Goal: Task Accomplishment & Management: Use online tool/utility

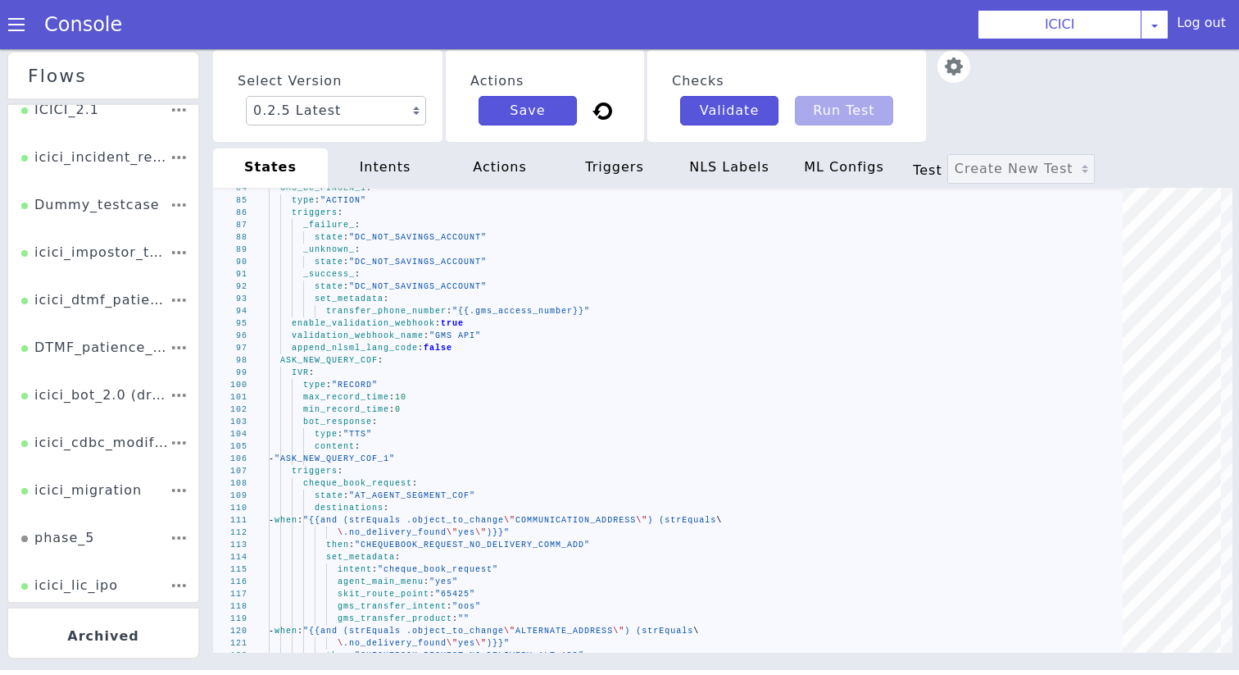
scroll to position [400, 0]
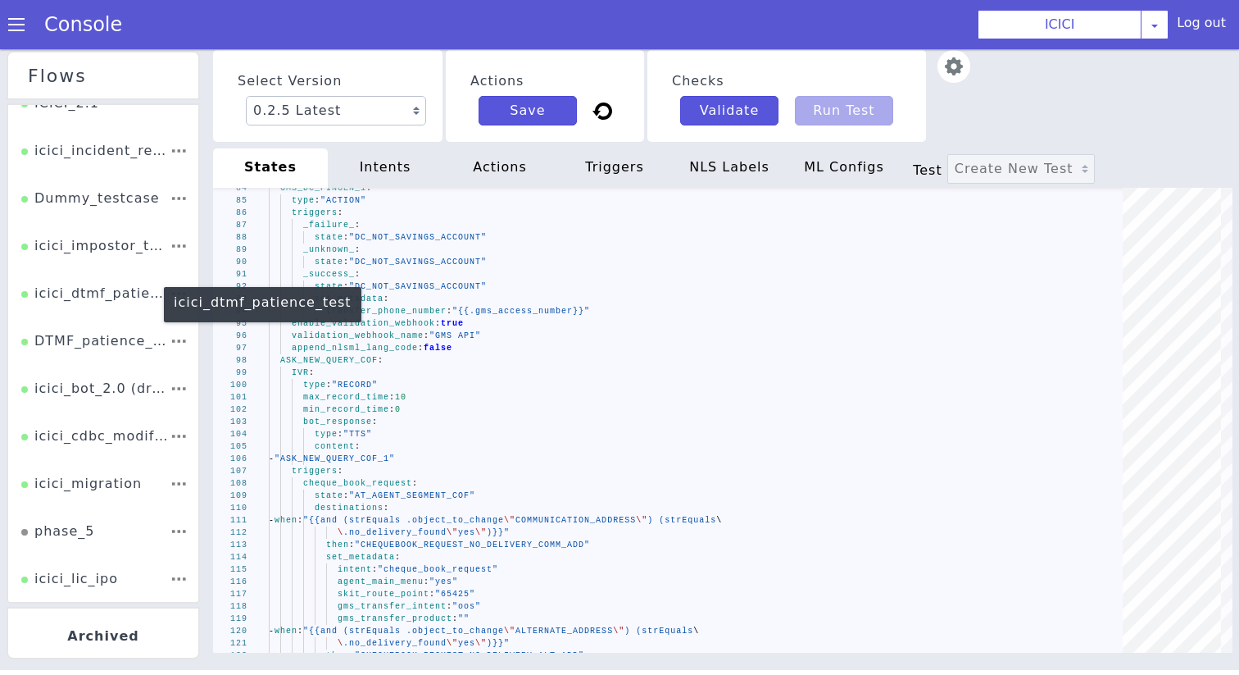
click at [132, 295] on div "icici_dtmf_patience_test" at bounding box center [95, 299] width 148 height 31
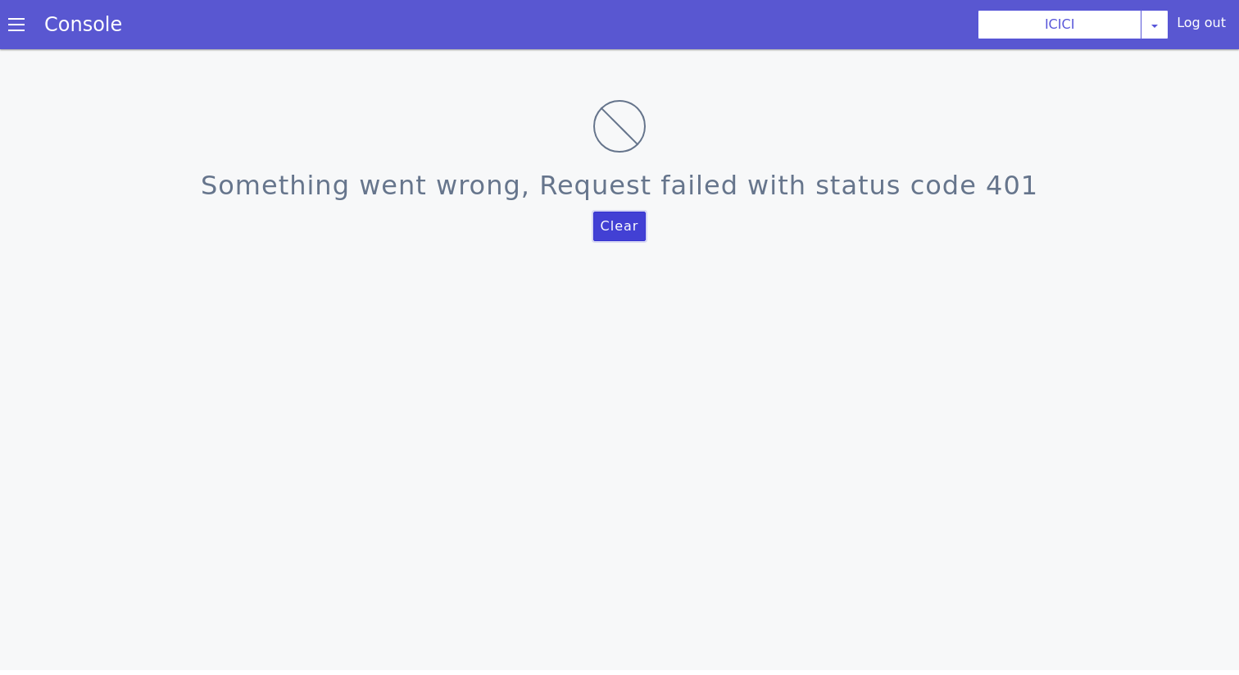
click at [636, 224] on button "Clear" at bounding box center [619, 226] width 53 height 30
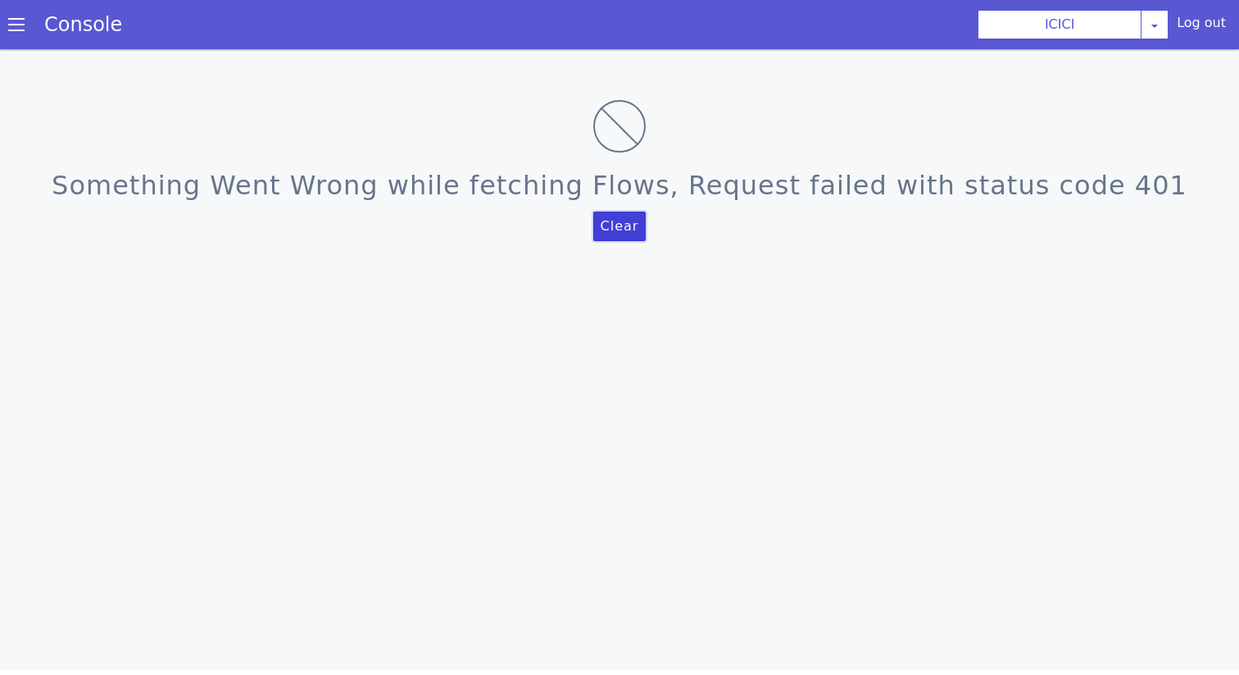
click at [613, 218] on button "Clear" at bounding box center [619, 226] width 53 height 30
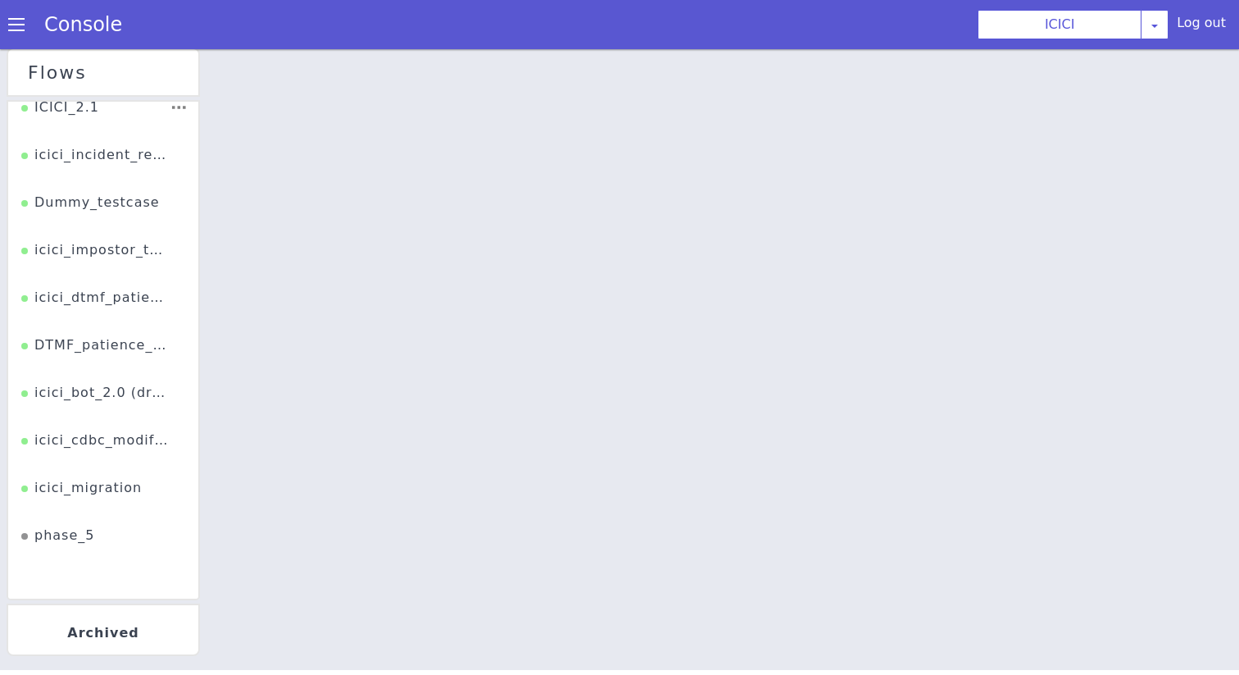
scroll to position [384, 0]
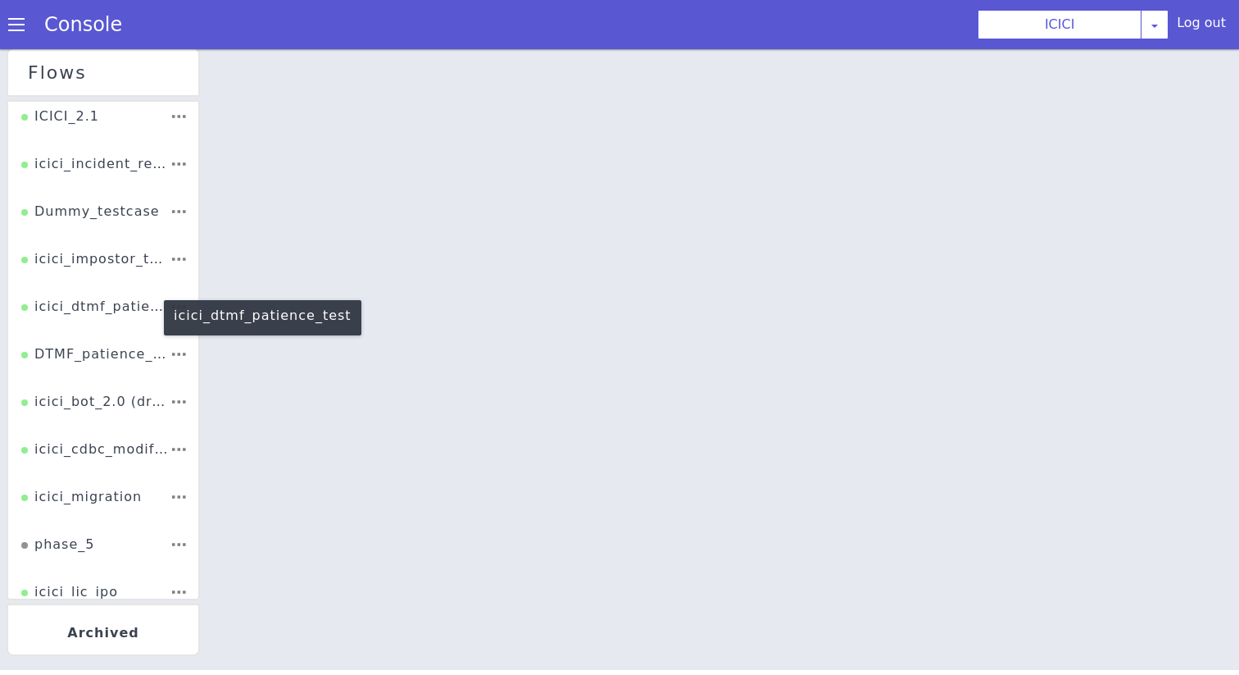
click at [179, 234] on div "icici_dtmf_patience_test" at bounding box center [144, 224] width 148 height 31
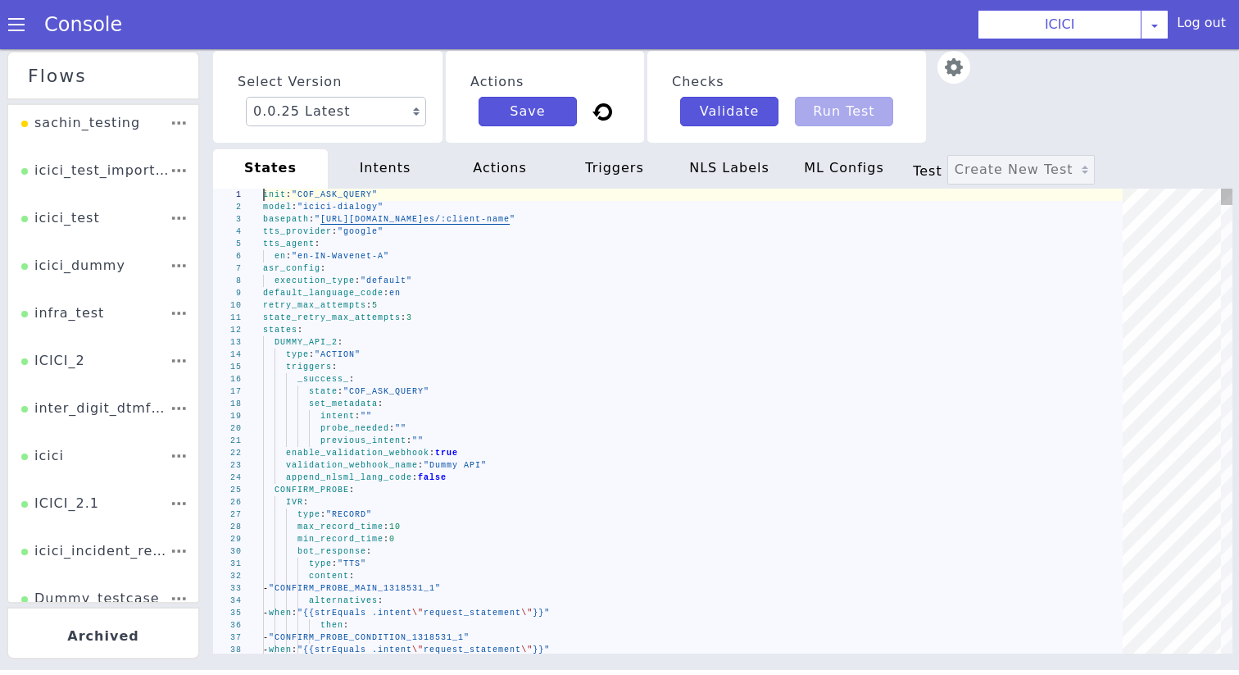
click at [487, 297] on div "states :" at bounding box center [716, 292] width 871 height 12
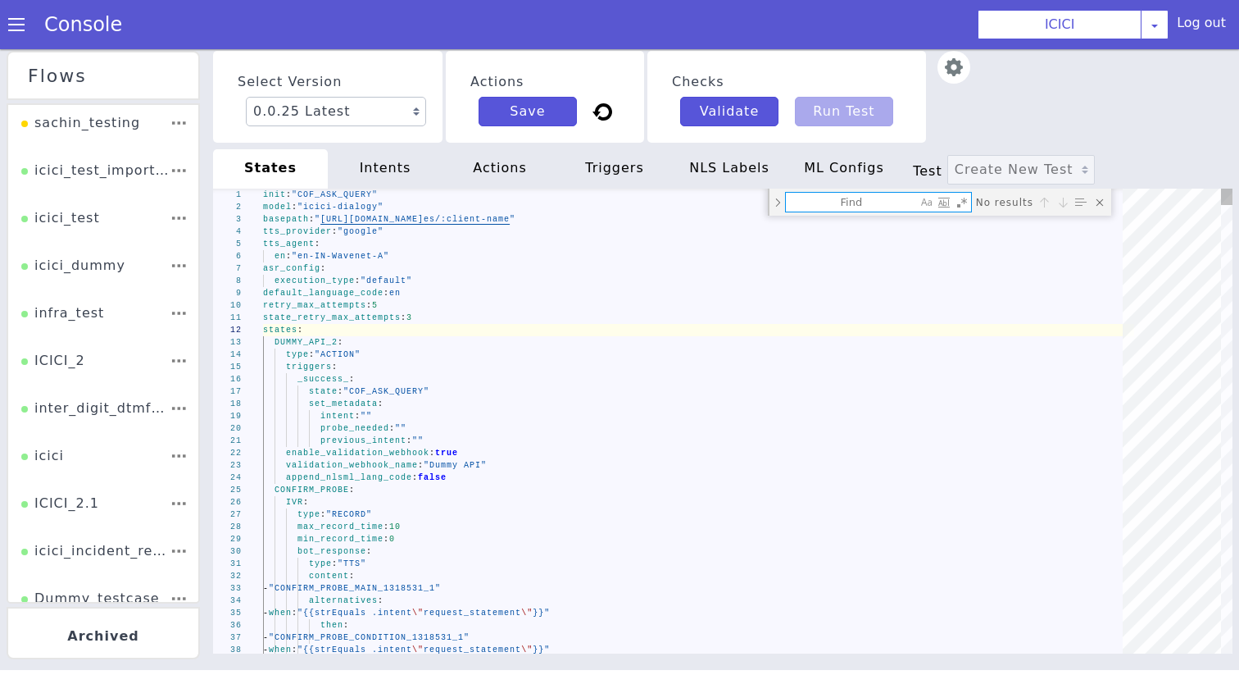
type textarea "previous_intent: "" enable_validation_webhook: true validation_webhook_name: "D…"
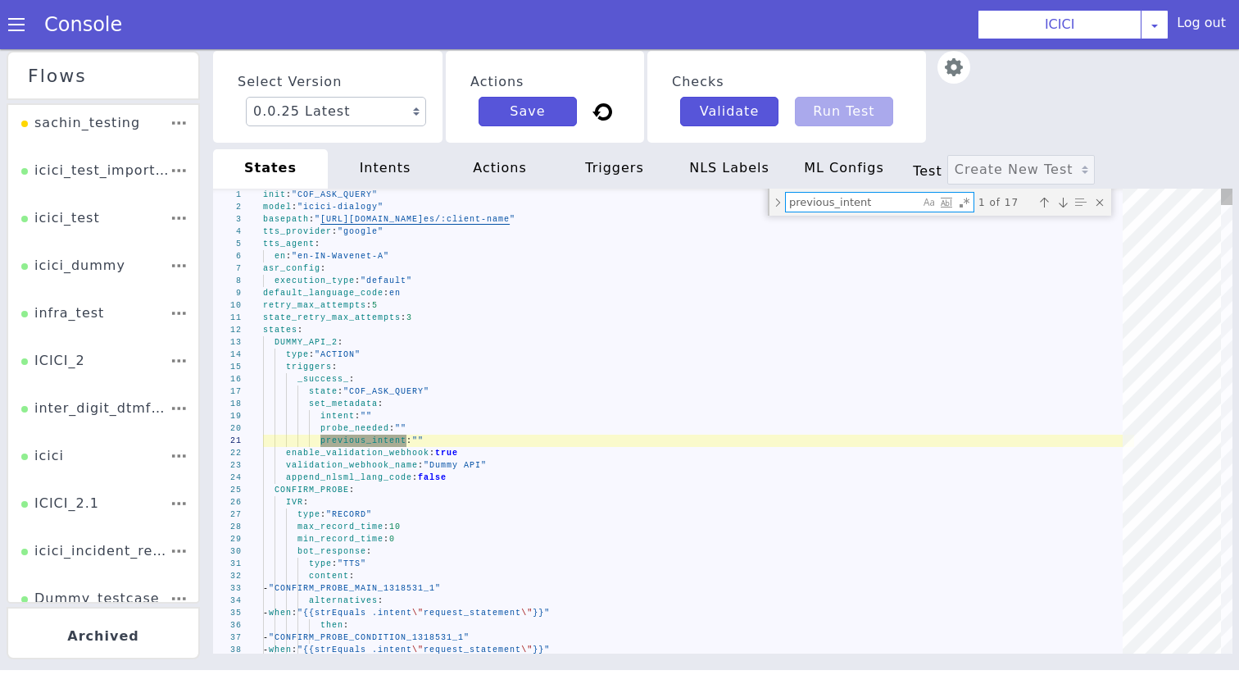
type textarea "previous_intent:"
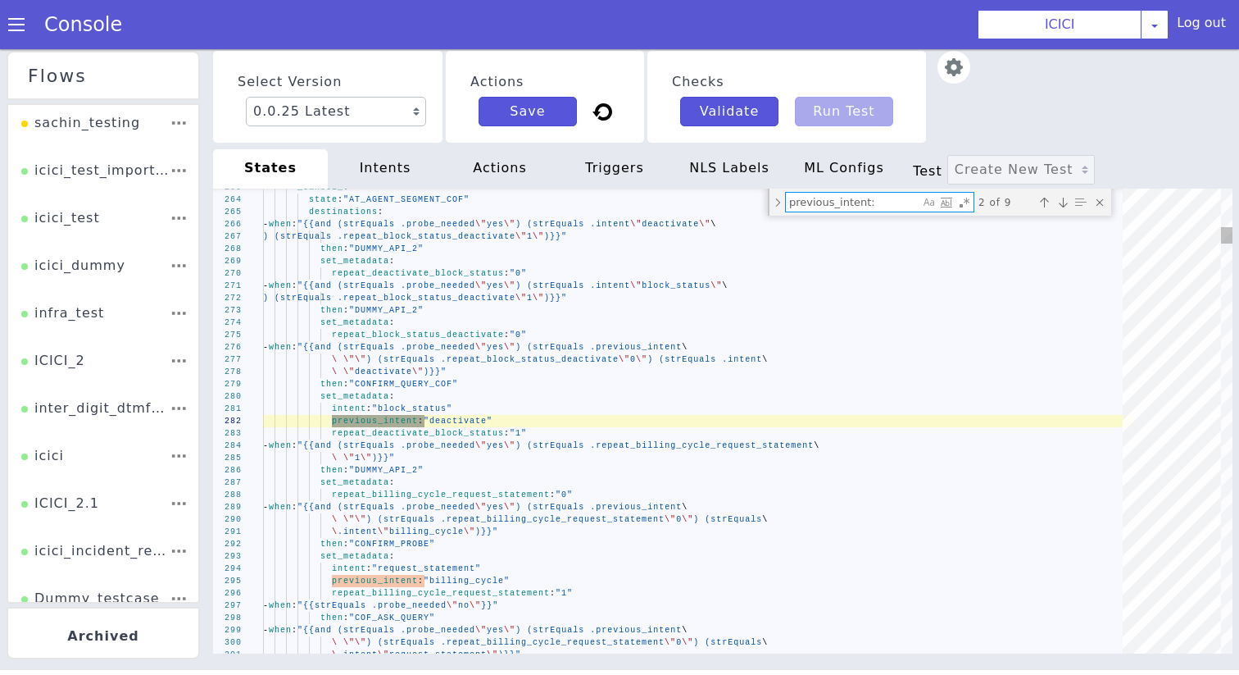
type textarea "previous_intent: "" enable_validation_webhook: true validation_webhook_name: "D…"
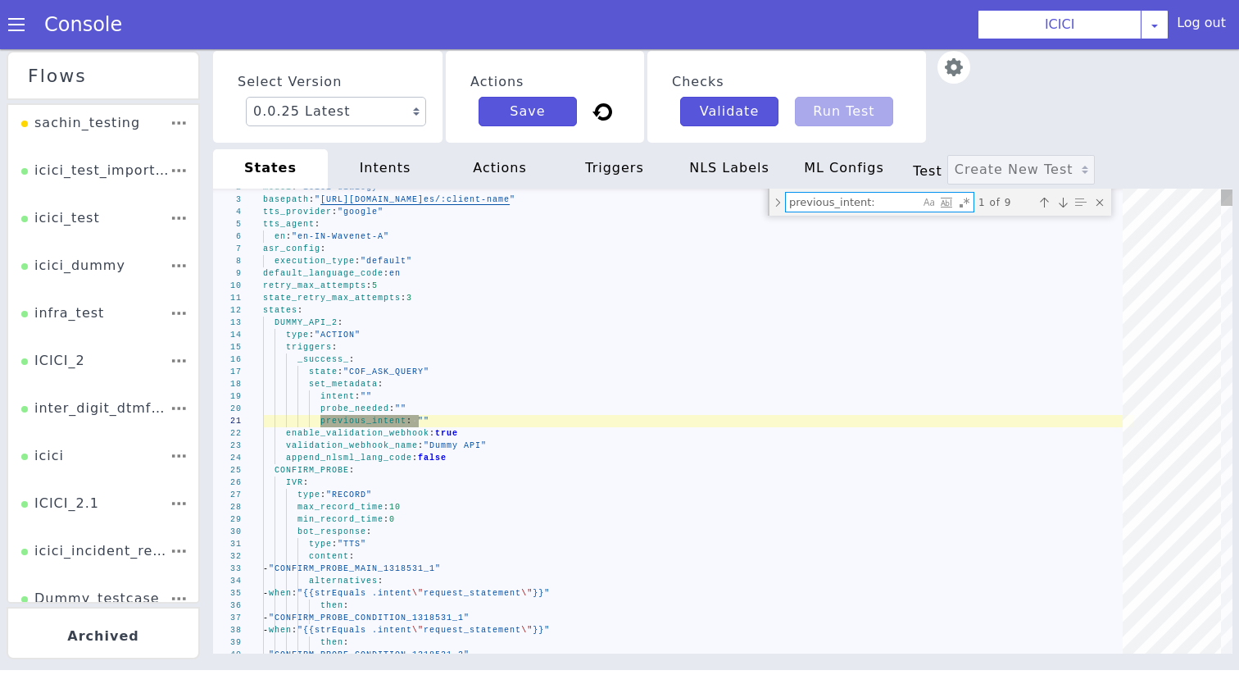
type textarea "previous_intent: ""
type textarea "\ .intent \"request_statement\")}}" then: "DUMMY_API" set_metadata: intent: "bi…"
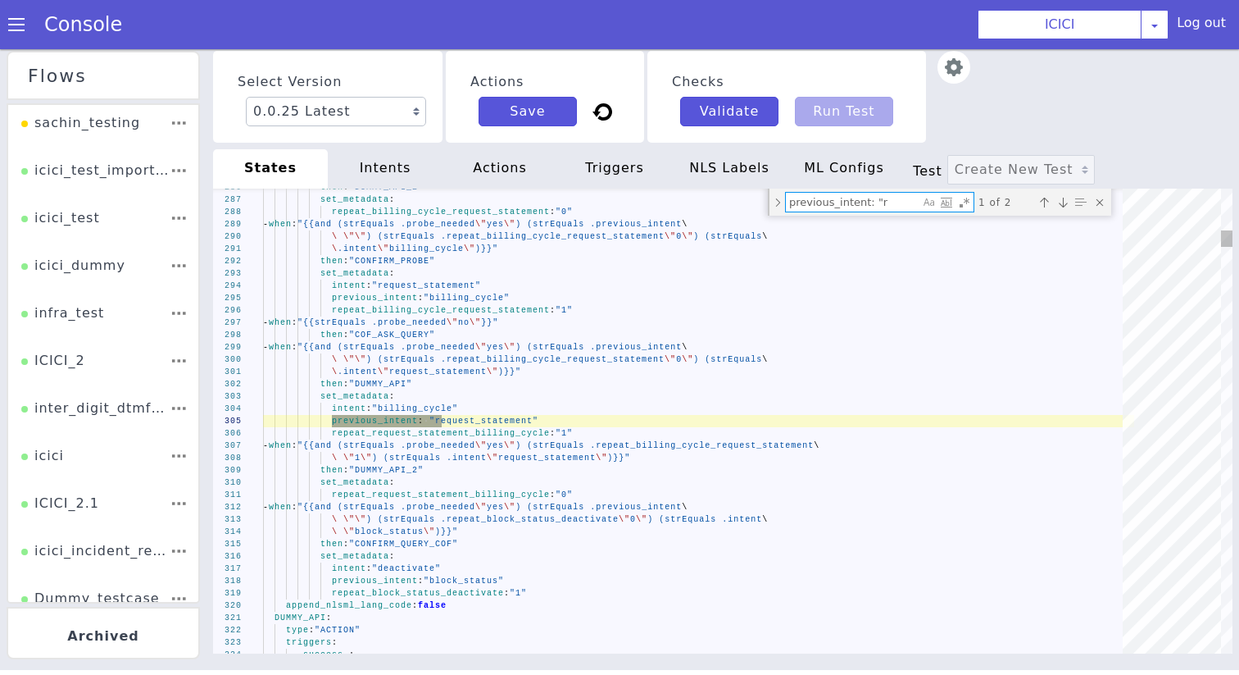
type textarea "previous_intent: "re"
type textarea "\ .intent \"request_statement\")}}" then: "DUMMY_API" set_metadata: intent: "bi…"
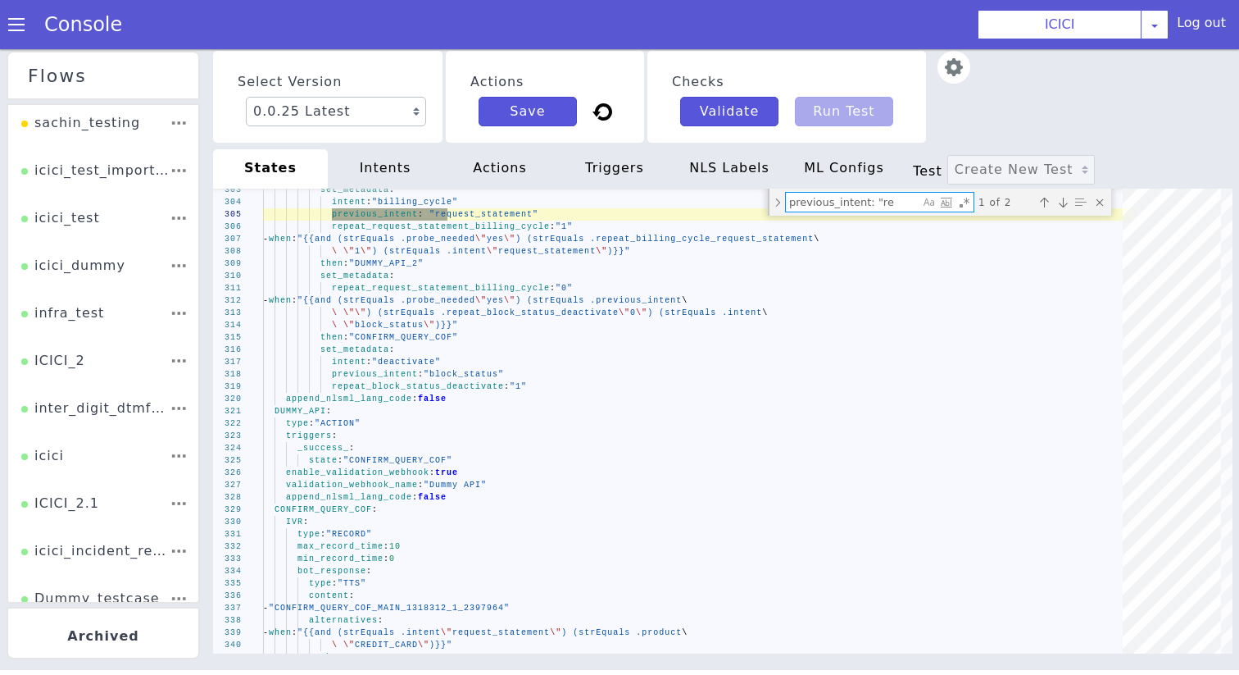
type textarea "previous_intent: "re"
click at [896, 84] on textarea "previous_intent: "re" at bounding box center [923, 84] width 134 height 19
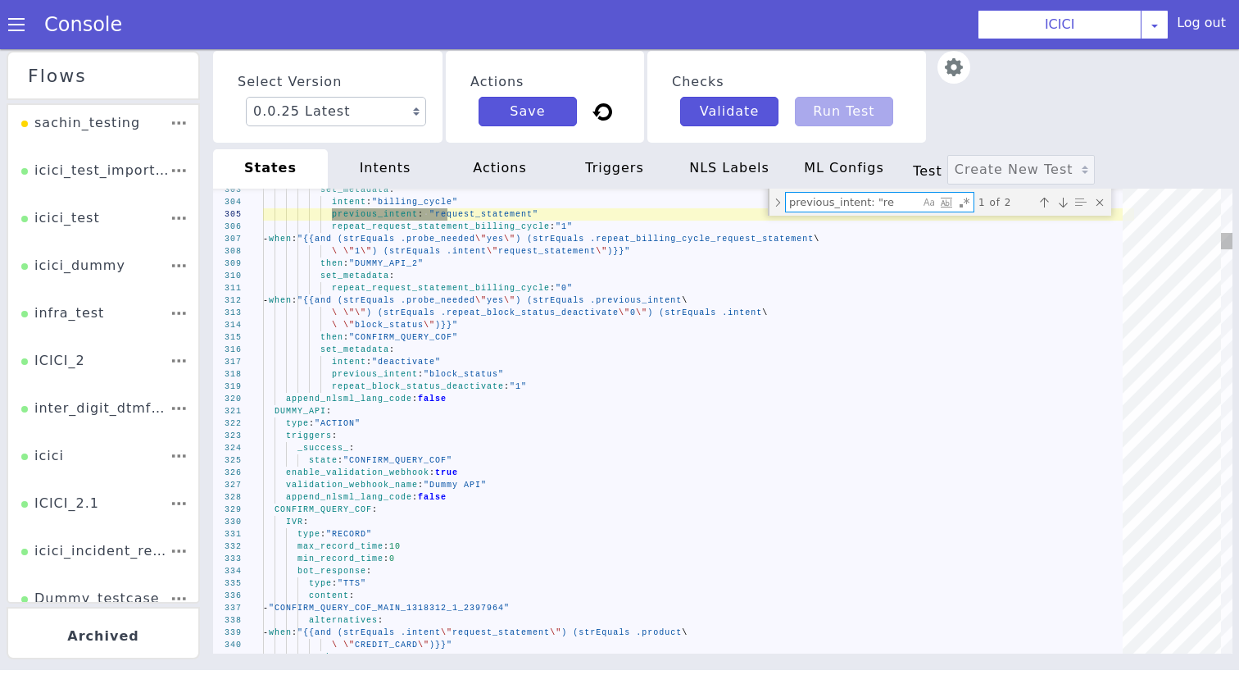
paste textarea "AT_AGENT_SEGMENT_COF"
type textarea "_confirm_: state: "AT_AGENT_SEGMENT_COF" destinations: - when: "{{(and (strEqua…"
type textarea "AT_AGENT_SEGMENT_COF"
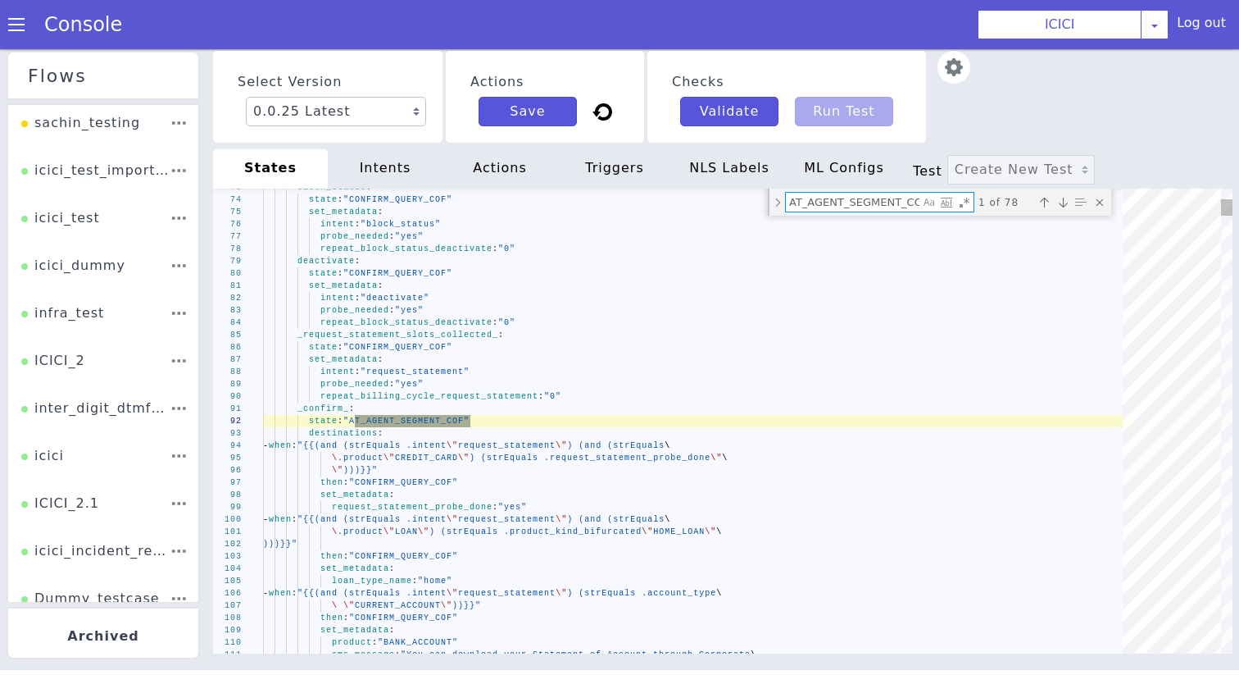
scroll to position [0, 7]
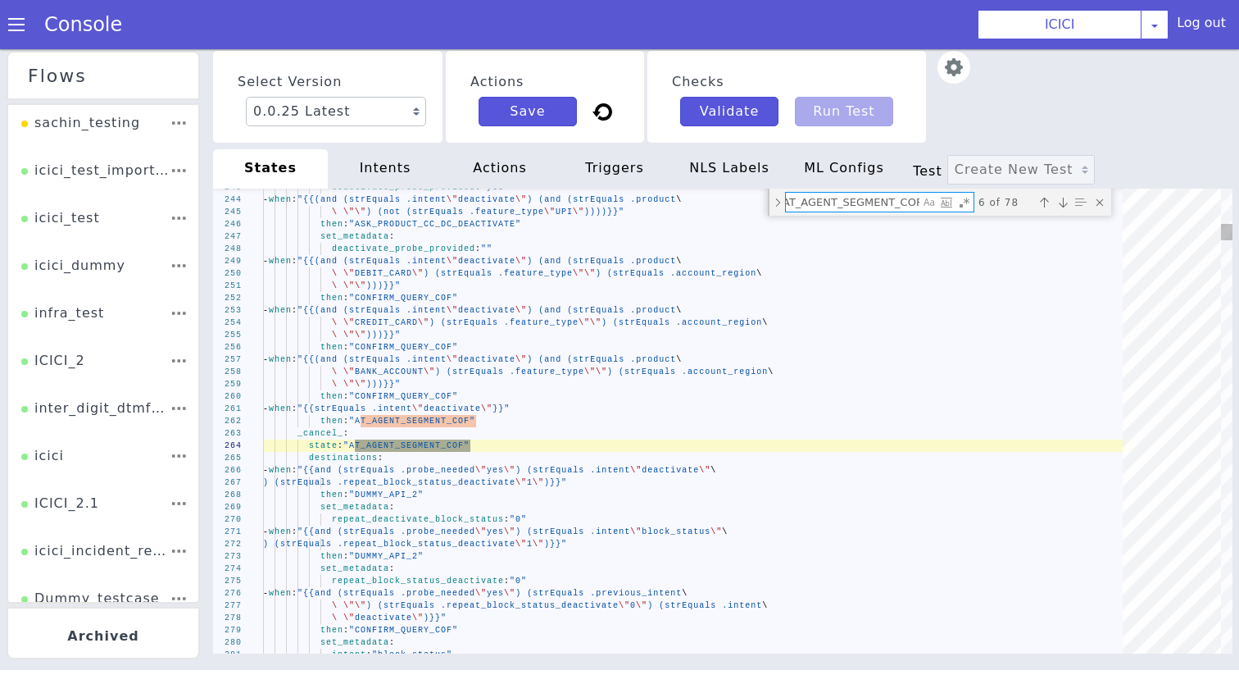
type textarea "DEBIT_CARD\")}}" then: - "CONFIRM_QUERY_COF_CONDITION_1318312_25" - when: "{{st…"
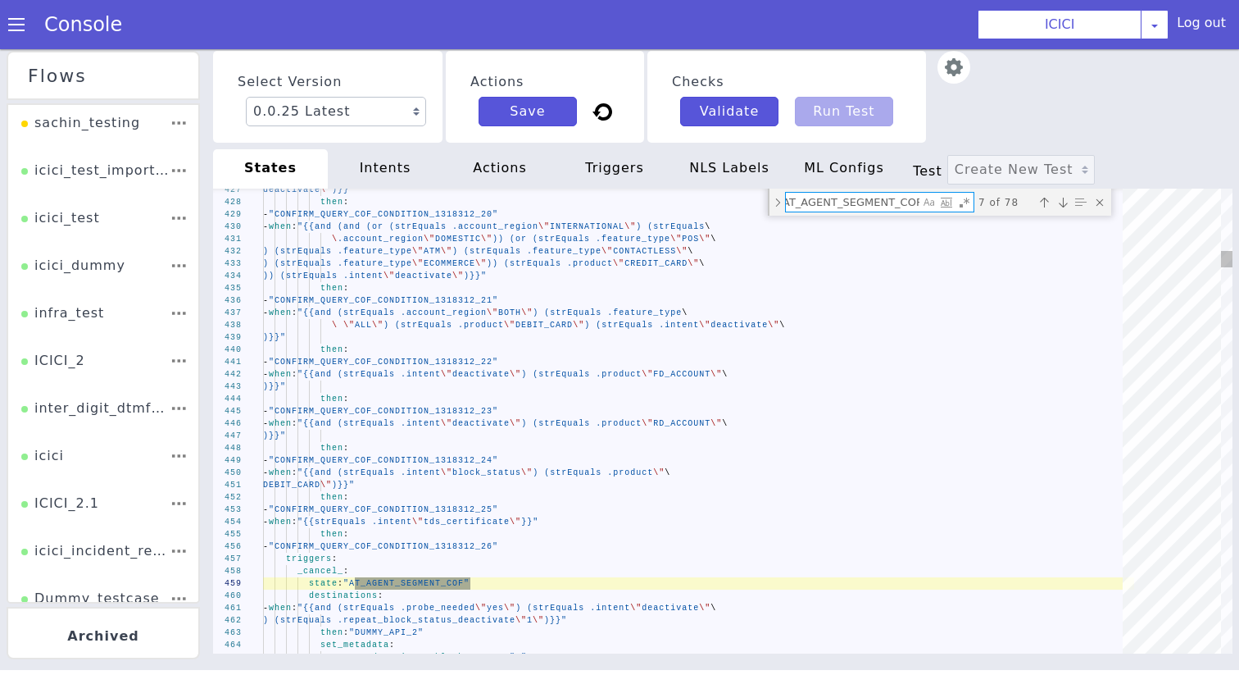
click at [882, 171] on div "AT_AGENT_SEGMENT_COF AT_AGENT_SEGMENT_COF 7 of 78" at bounding box center [947, 184] width 343 height 27
paste textarea ""previous_intent": "request_statement"
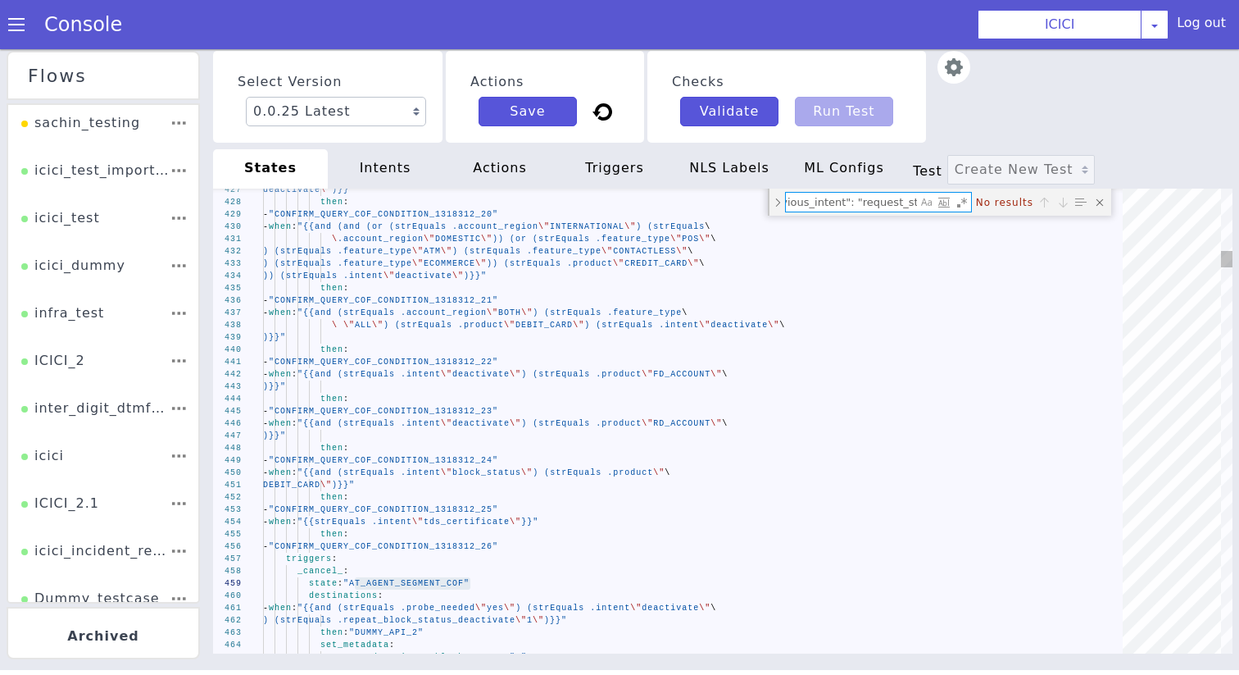
scroll to position [0, 21]
drag, startPoint x: 1024, startPoint y: -18, endPoint x: 1138, endPoint y: -1, distance: 115.2
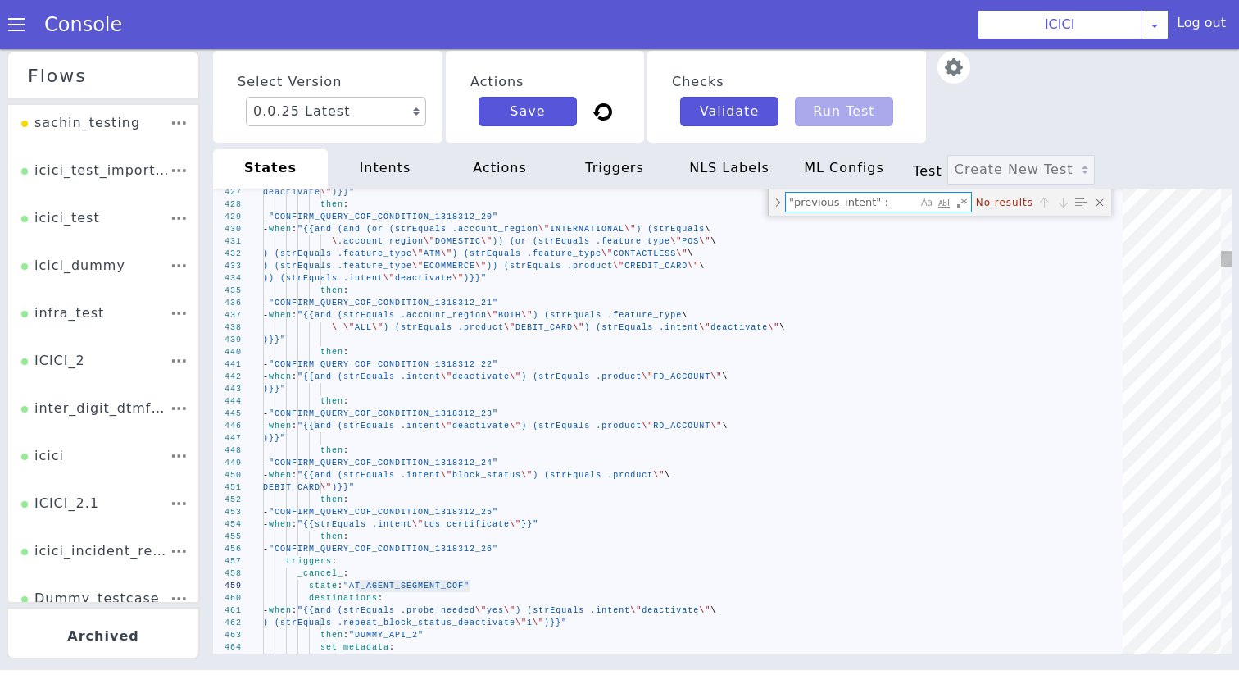
scroll to position [0, 0]
type textarea ""pr"
type textarea "\ .product \"LOAN\") (strEquals .product_kind_bifurcated \"PERSONAL_LOAN\"\ )))…"
type textarea ""p"
type textarea "state_retry_max_attempts: 3 states: DUMMY_API_2: type: "ACTION" triggers: _succ…"
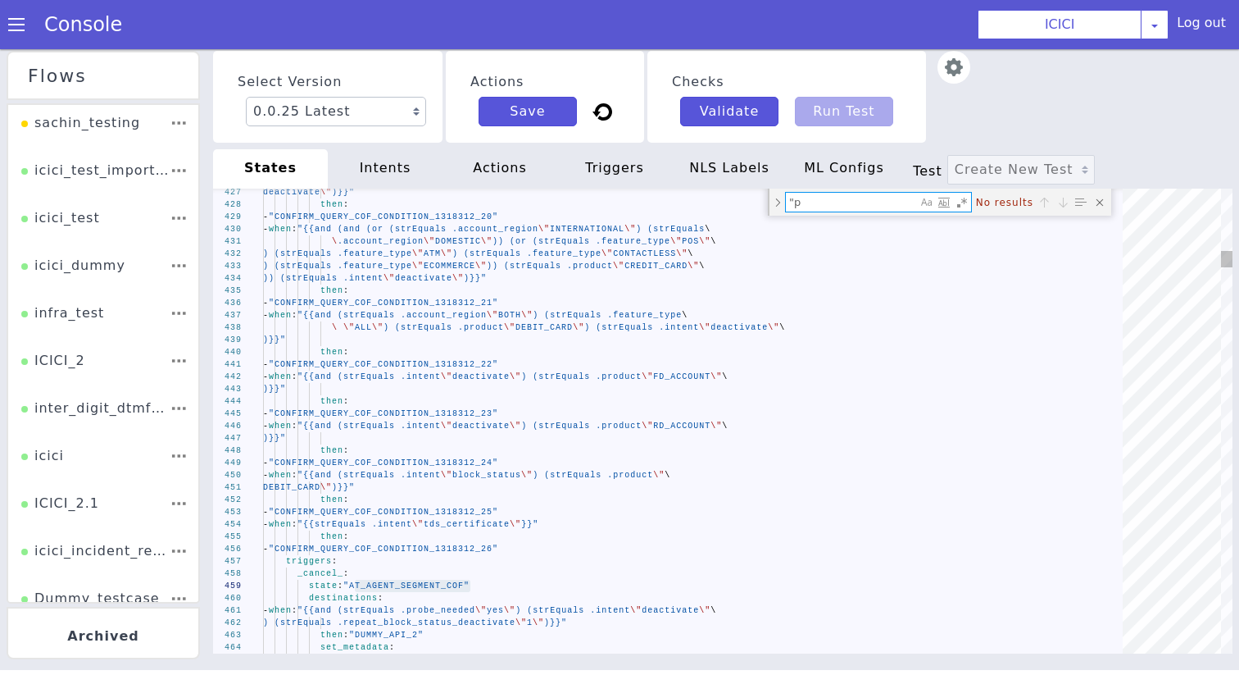
type textarea """
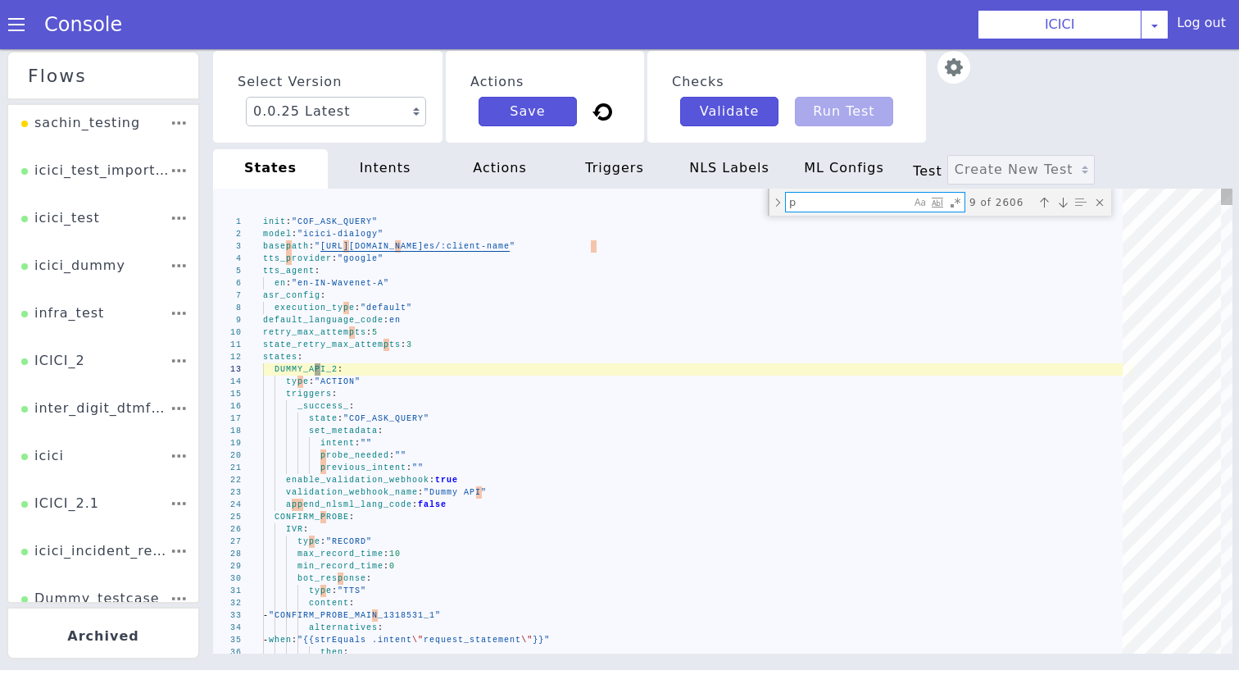
type textarea "pr"
type textarea "previous_intent: "" enable_validation_webhook: true validation_webhook_name: "D…"
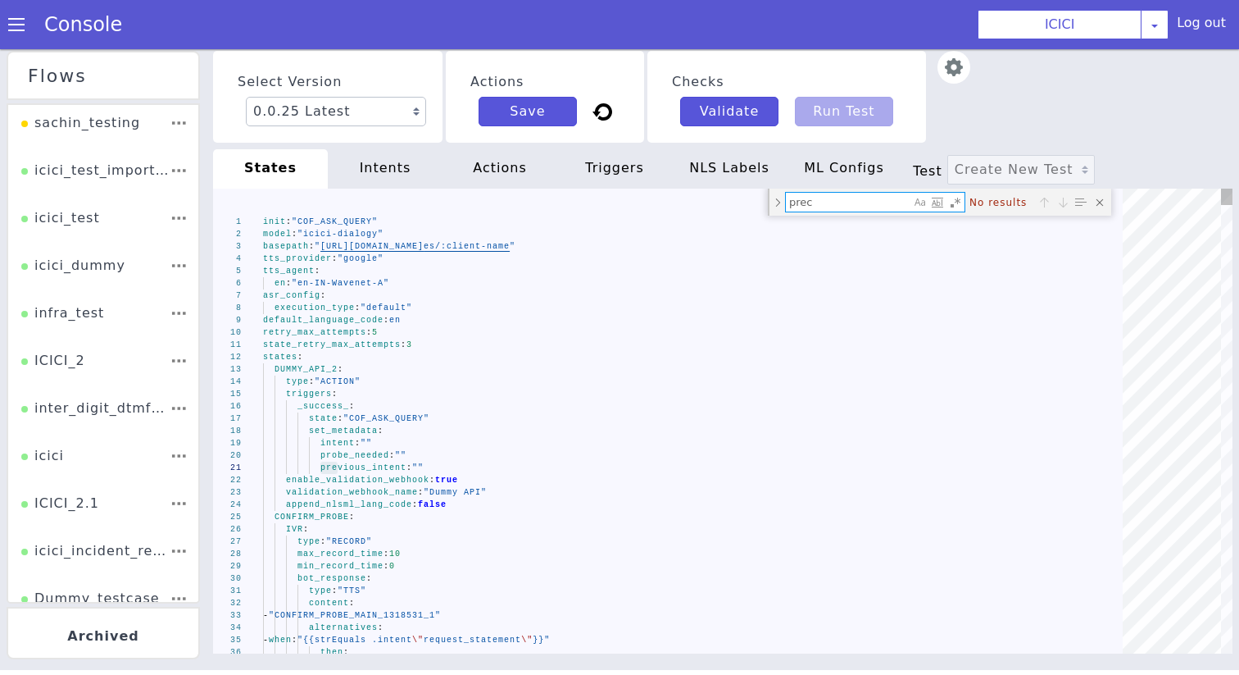
type textarea "prec"
drag, startPoint x: 1517, startPoint y: 1123, endPoint x: 1529, endPoint y: 1121, distance: 11.6
click at [1202, 125] on span "previous_intent" at bounding box center [1240, 123] width 86 height 9
click at [1025, 79] on span "previous_intent" at bounding box center [1064, 77] width 86 height 9
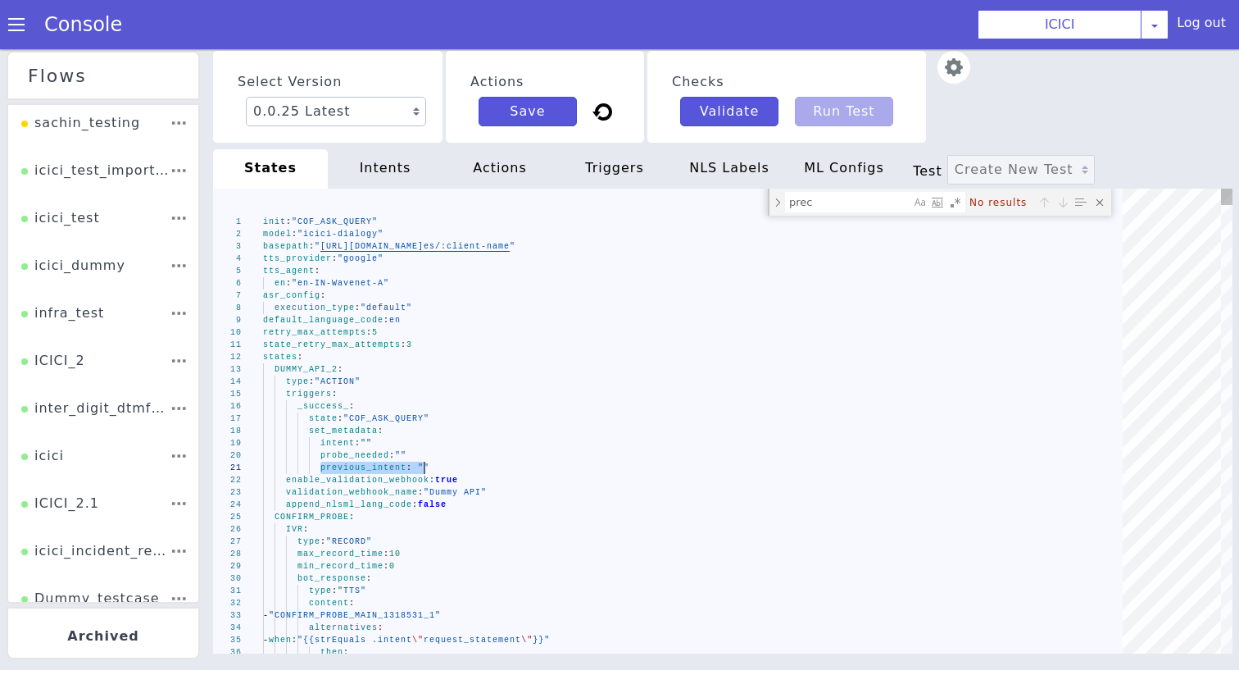
drag, startPoint x: 934, startPoint y: 74, endPoint x: 1038, endPoint y: 75, distance: 104.9
drag, startPoint x: 1088, startPoint y: -87, endPoint x: 935, endPoint y: -87, distance: 152.5
paste textarea "vious_intent: ""
type textarea "intent: "block_status" previous_intent: "deactivate" repeat_deactivate_block_st…"
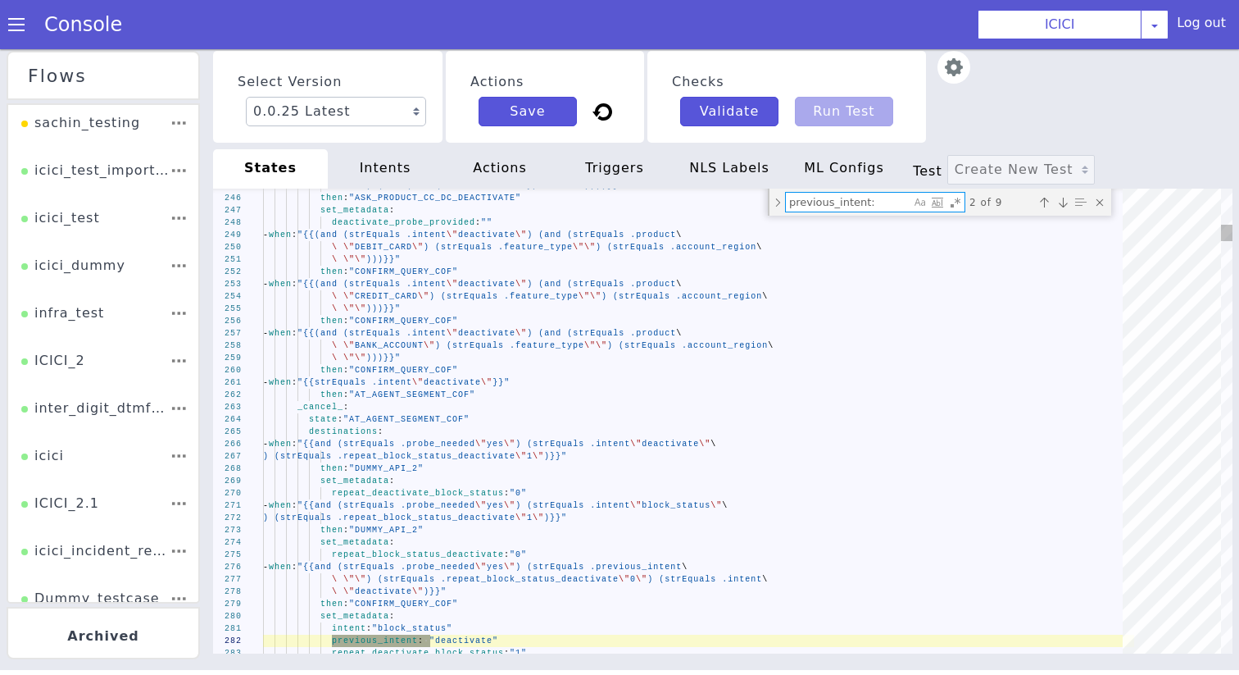
type textarea "previous_intent:"
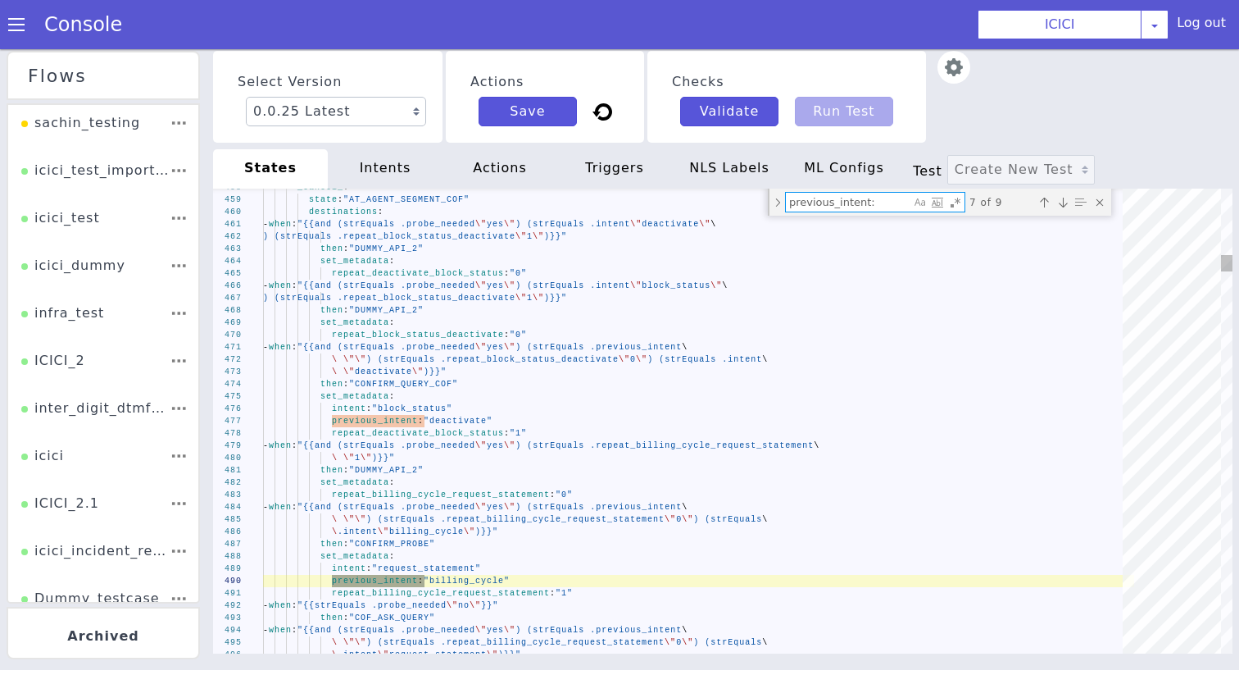
type textarea "repeat_billing_cycle_request_statement: "1" - when: "{{strEquals .probe_needed …"
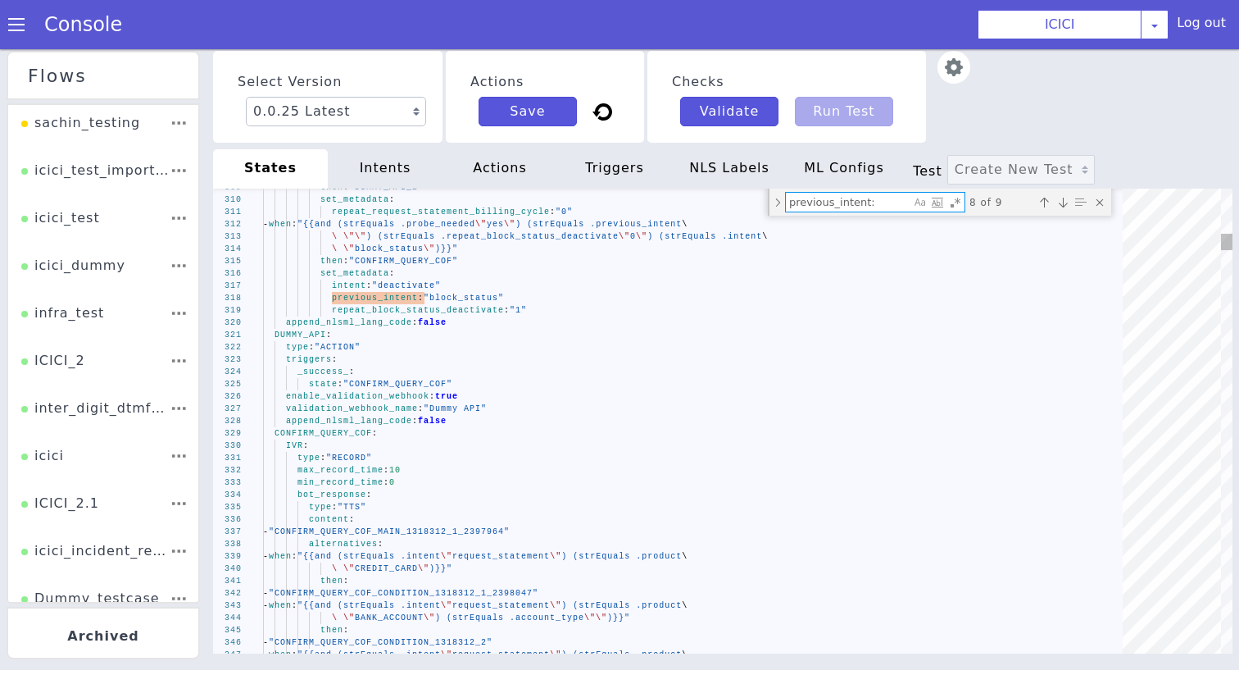
type textarea "previous_intent:"
click at [343, 435] on div "347 346 345 344 343 342 341 340 339 338 337 336 335 334 333 332 331 330 329 327…" at bounding box center [723, 421] width 1020 height 465
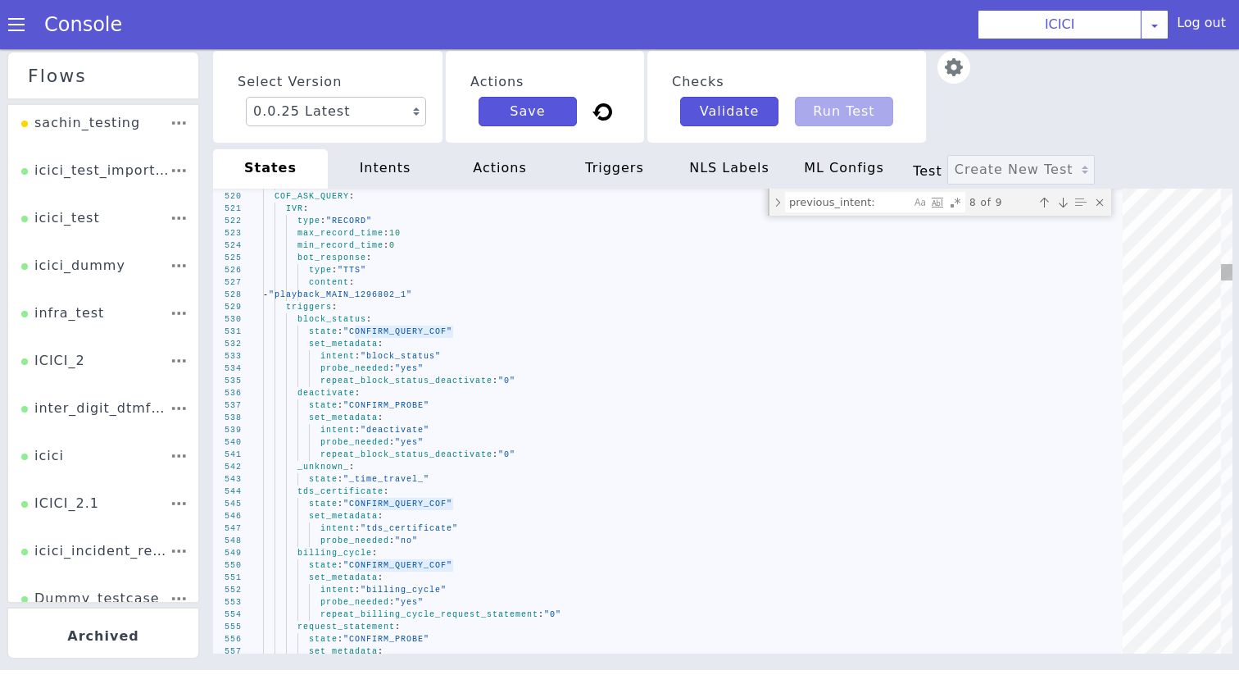
click at [884, 188] on textarea "previous_intent:" at bounding box center [855, 184] width 125 height 19
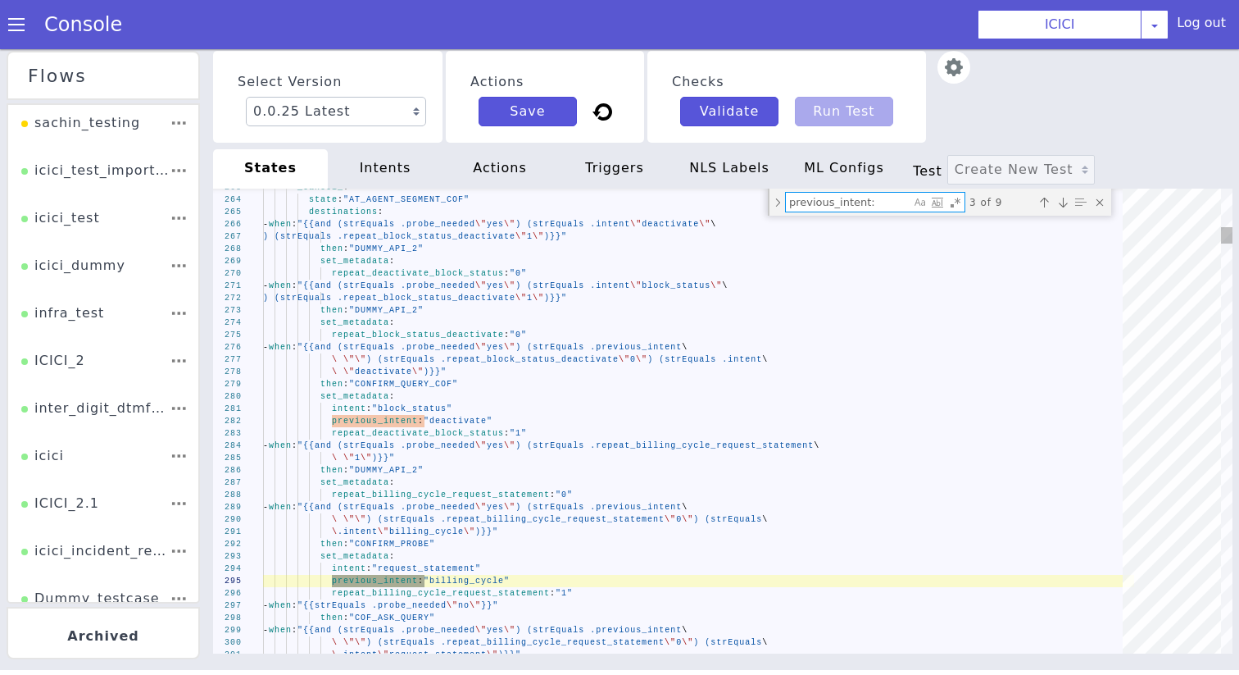
type textarea "\ .intent \"request_statement\")}}" then: "DUMMY_API" set_metadata: intent: "bi…"
